Goal: Check status: Check status

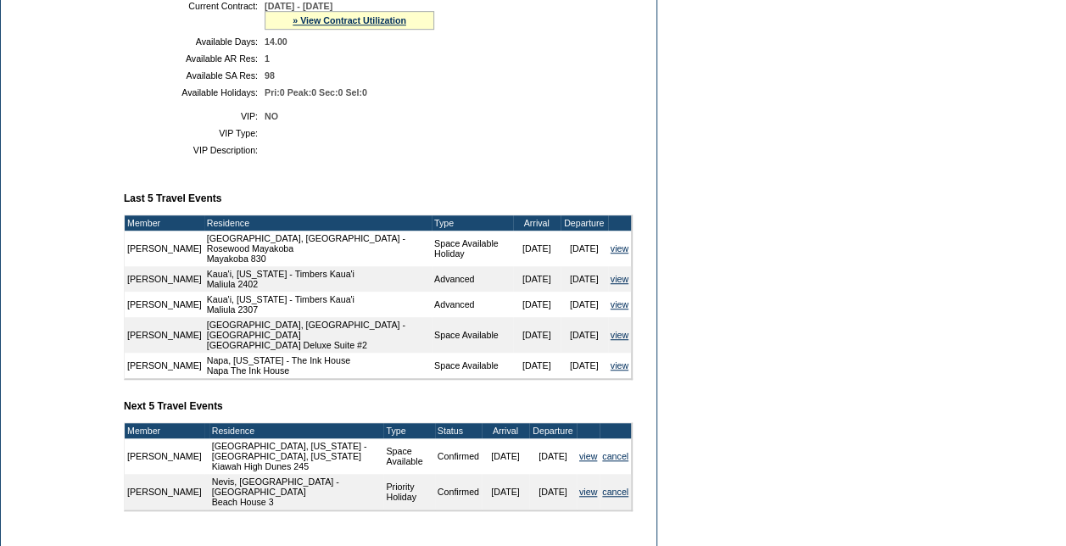
scroll to position [424, 0]
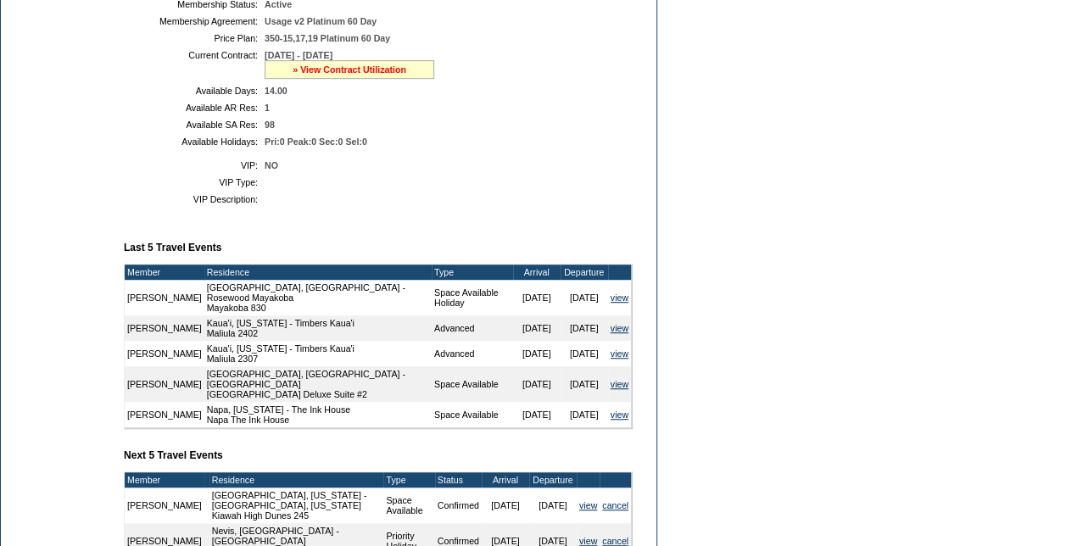
click at [373, 75] on link "» View Contract Utilization" at bounding box center [350, 69] width 114 height 10
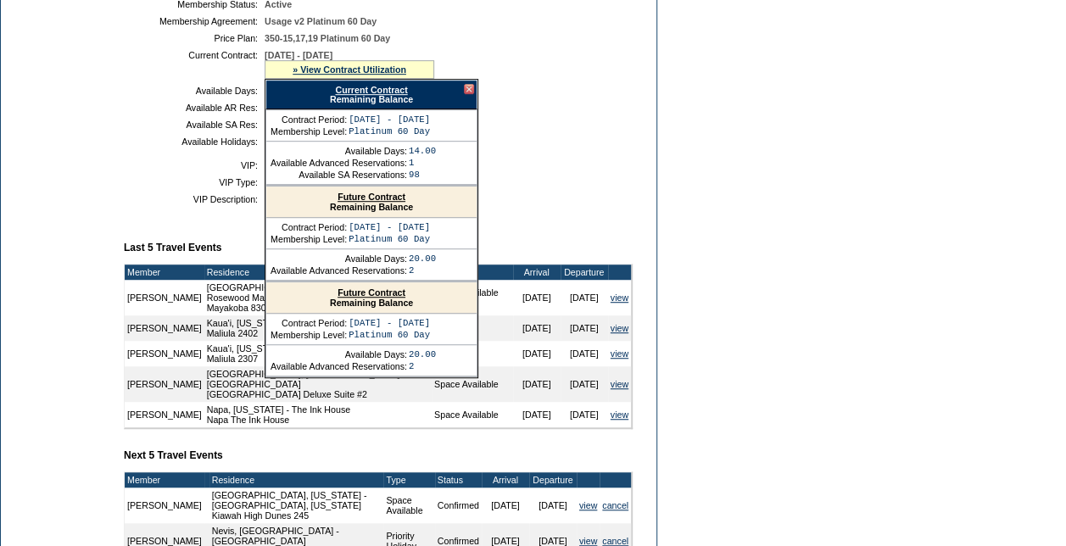
click at [373, 95] on link "Current Contract" at bounding box center [371, 90] width 72 height 10
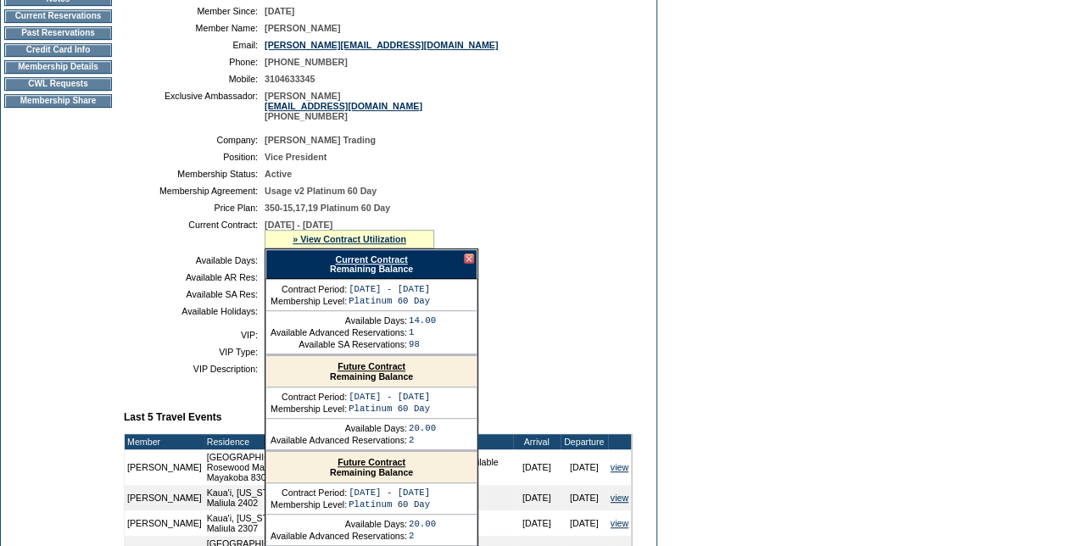
scroll to position [339, 0]
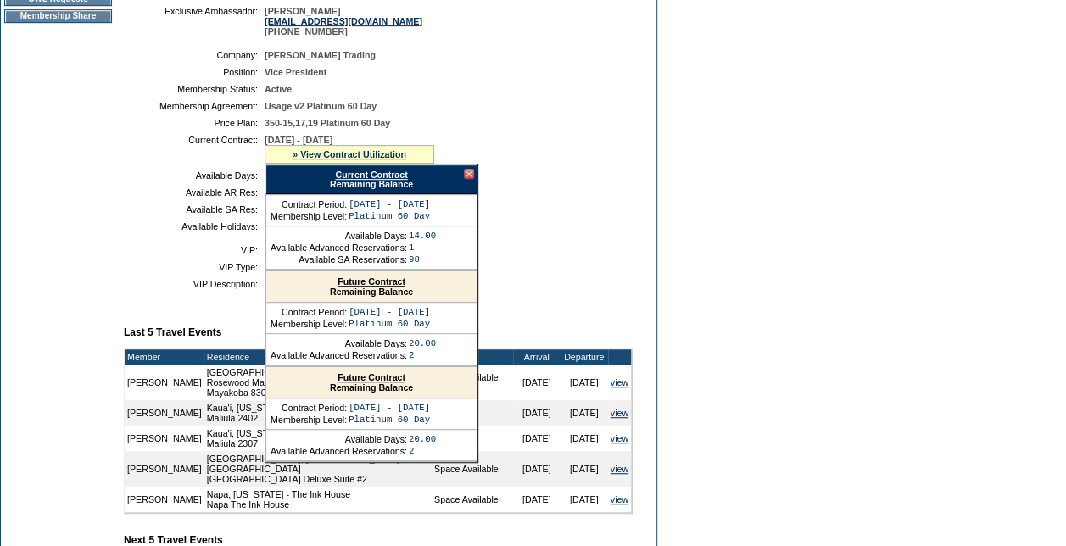
click at [368, 180] on link "Current Contract" at bounding box center [371, 175] width 72 height 10
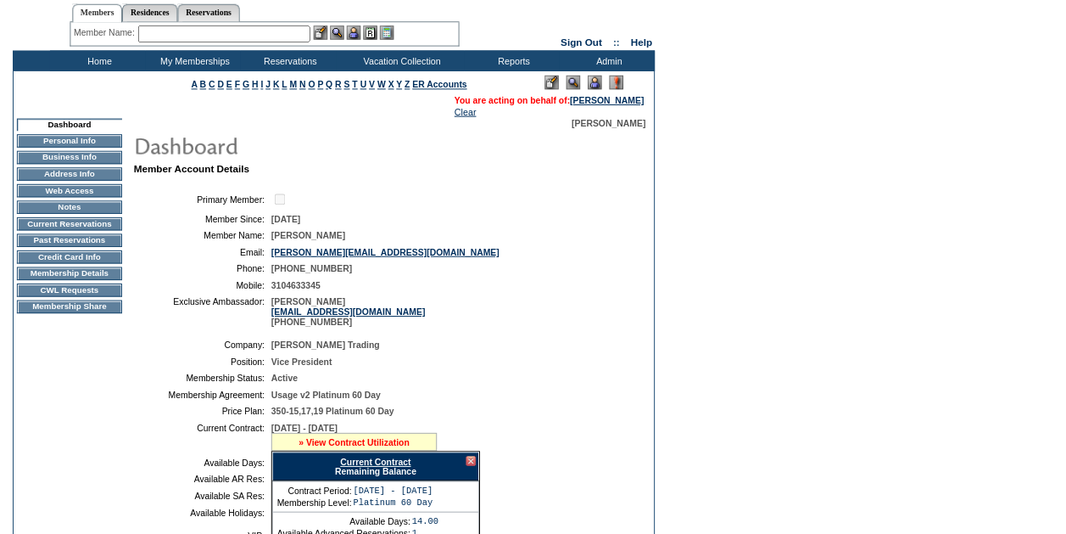
scroll to position [0, 0]
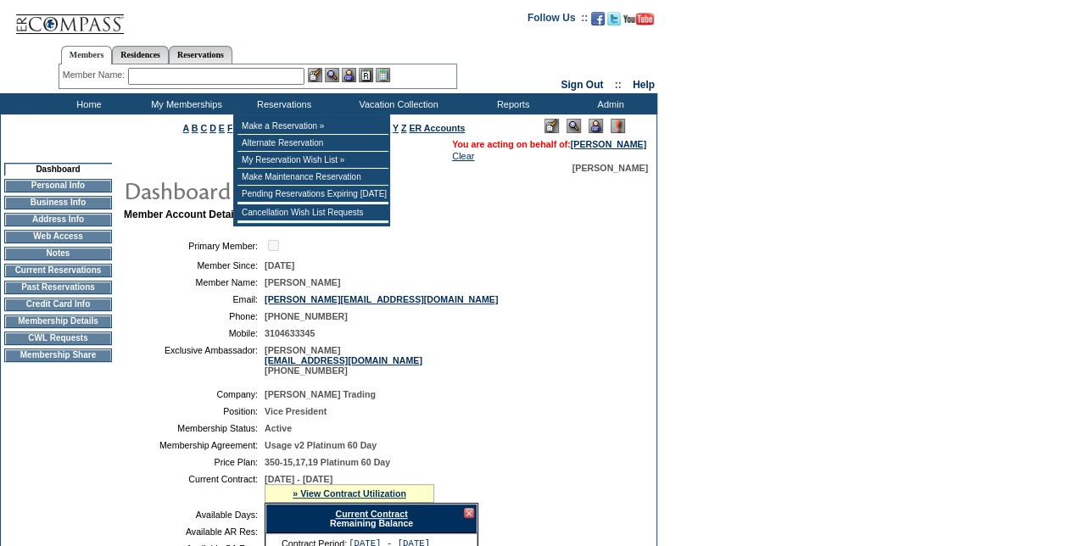
click at [248, 78] on input "text" at bounding box center [216, 76] width 176 height 17
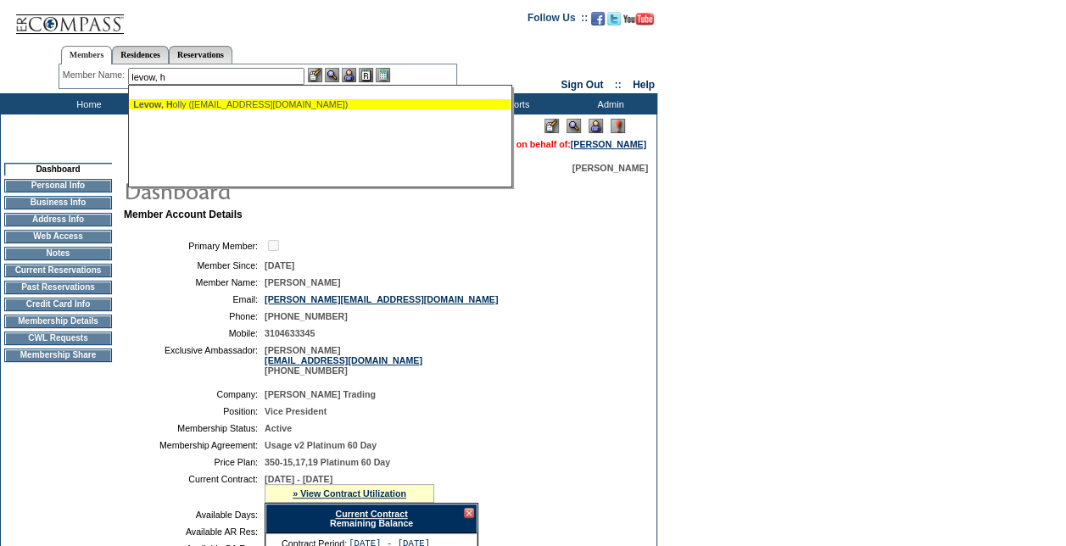
click at [237, 105] on div "Levow, H olly ([EMAIL_ADDRESS][DOMAIN_NAME])" at bounding box center [319, 104] width 373 height 10
type input "[PERSON_NAME] ([EMAIL_ADDRESS][DOMAIN_NAME])"
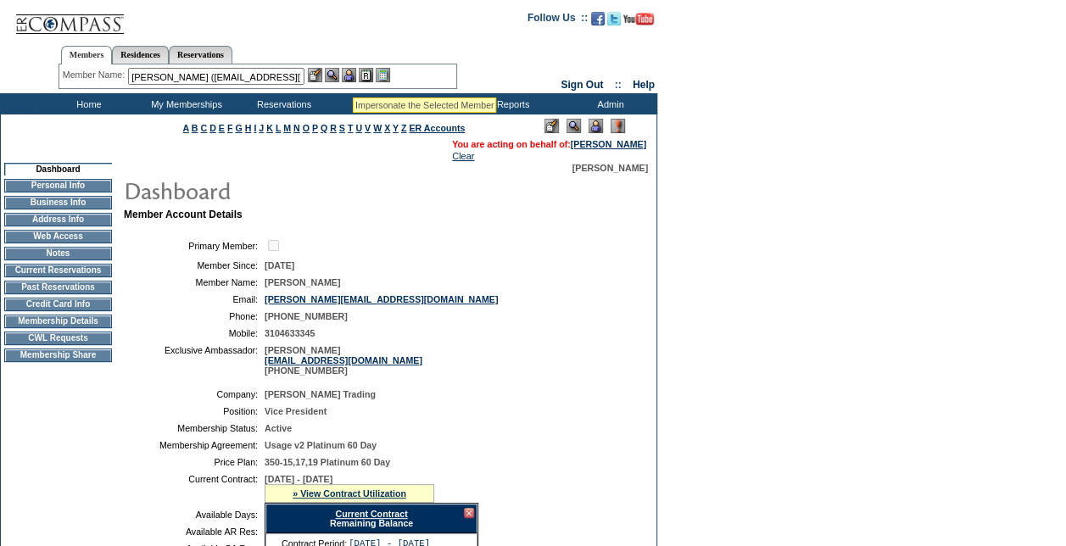
click at [353, 76] on img at bounding box center [349, 75] width 14 height 14
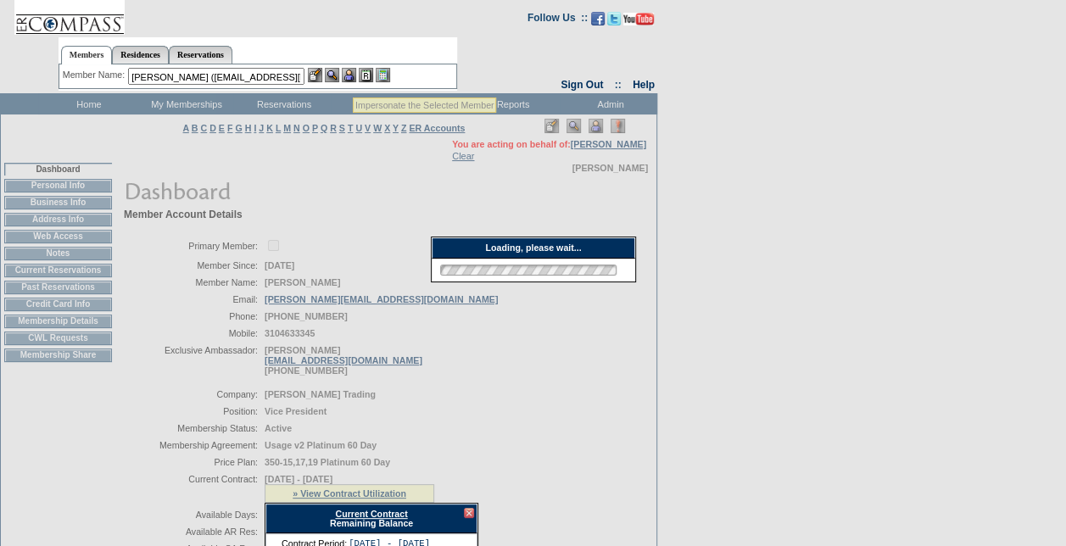
click at [332, 78] on img at bounding box center [332, 75] width 14 height 14
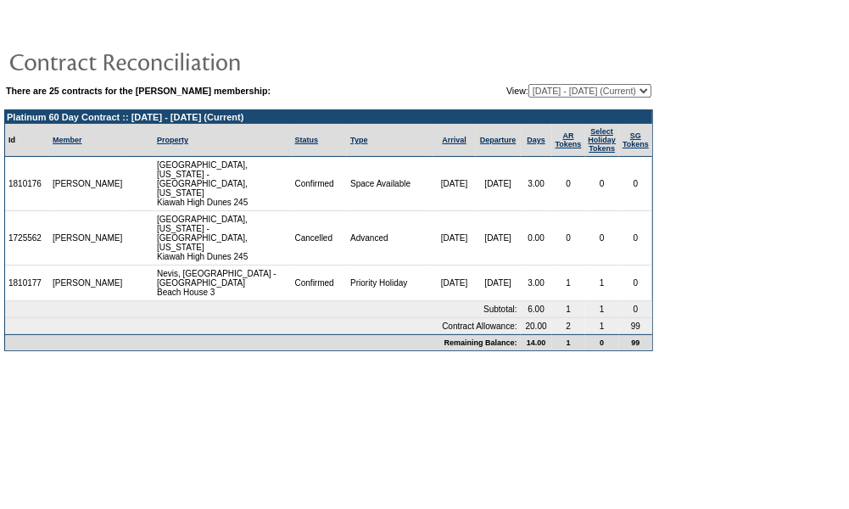
click at [640, 90] on select "08/30/04 - 08/31/05 09/01/05 - 08/31/06 09/01/06 - 08/31/07 09/01/07 - 08/31/08…" at bounding box center [589, 91] width 123 height 14
select select "124128"
click at [528, 84] on select "08/30/04 - 08/31/05 09/01/05 - 08/31/06 09/01/06 - 08/31/07 09/01/07 - 08/31/08…" at bounding box center [589, 91] width 123 height 14
